Goal: Task Accomplishment & Management: Use online tool/utility

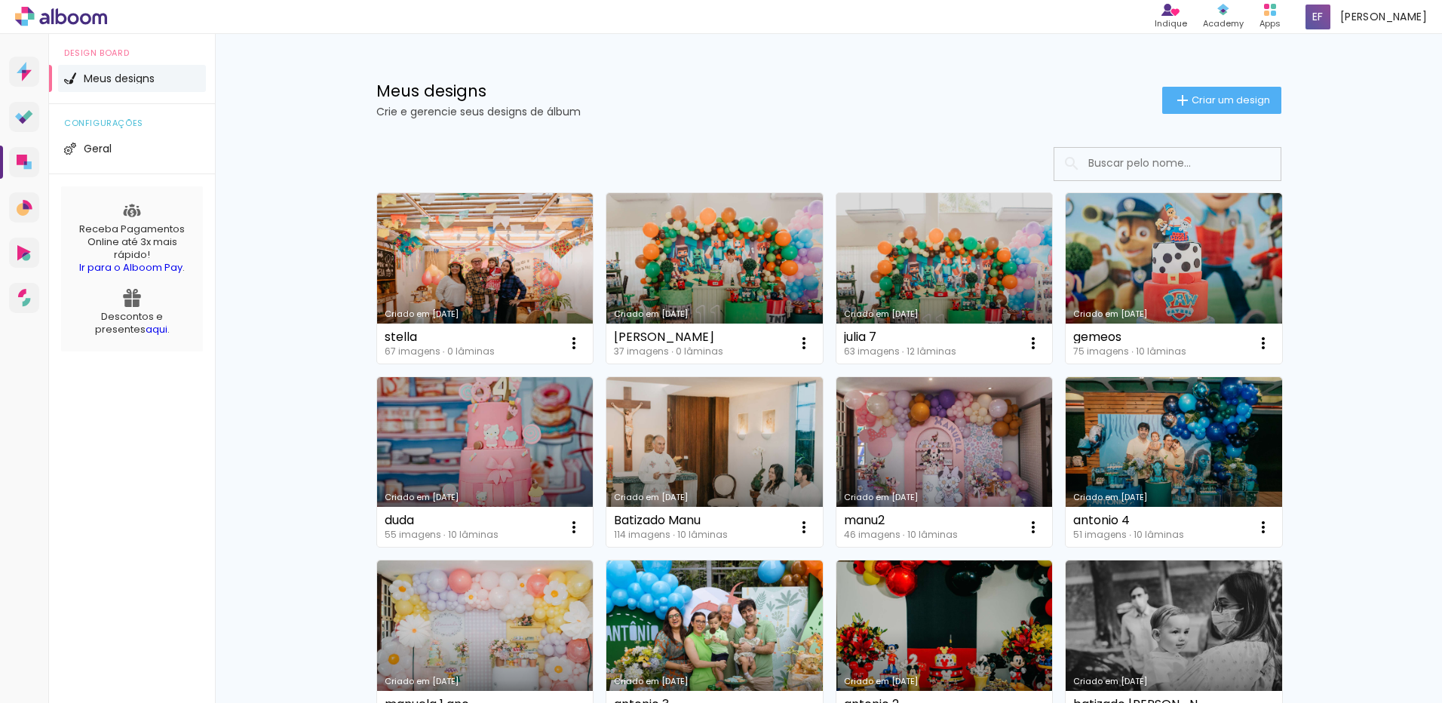
click at [464, 268] on link "Criado em [DATE]" at bounding box center [485, 278] width 216 height 170
